Goal: Navigation & Orientation: Find specific page/section

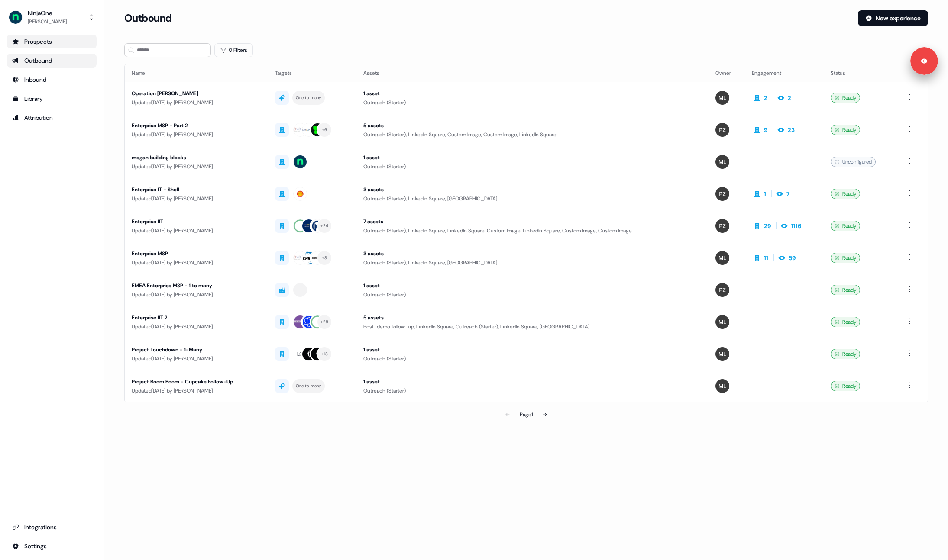
click at [65, 45] on div "Prospects" at bounding box center [51, 41] width 79 height 9
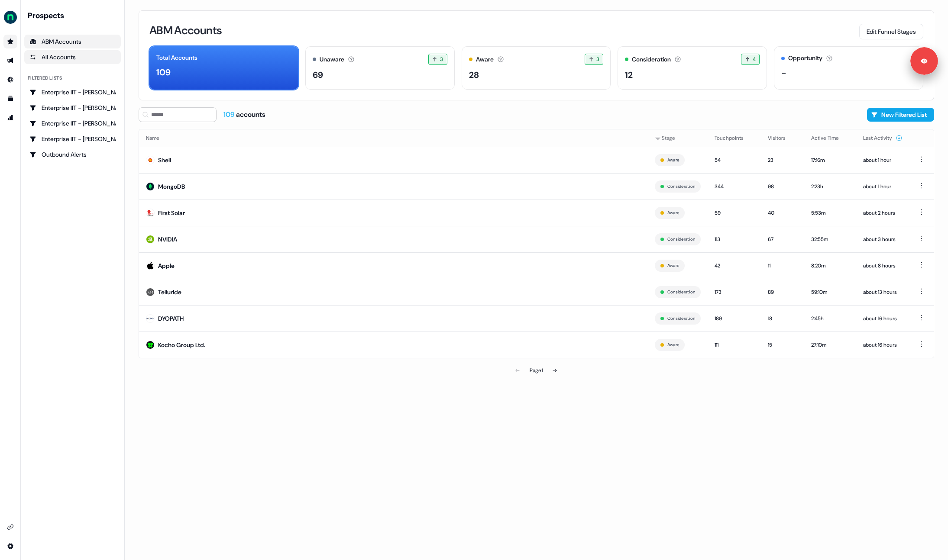
click at [82, 58] on div "All Accounts" at bounding box center [72, 57] width 86 height 9
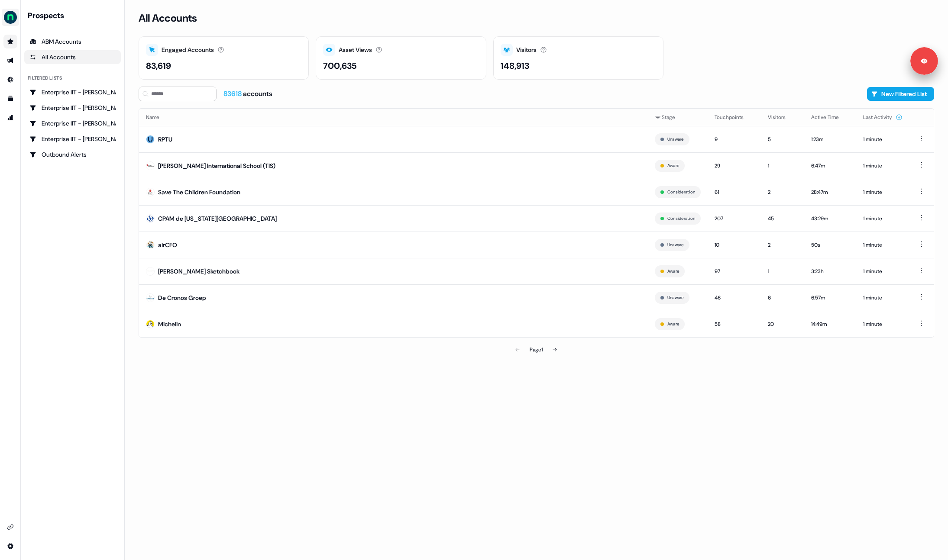
click at [6, 15] on img "side nav menu" at bounding box center [10, 17] width 14 height 14
click at [28, 71] on div "Logout" at bounding box center [44, 72] width 82 height 16
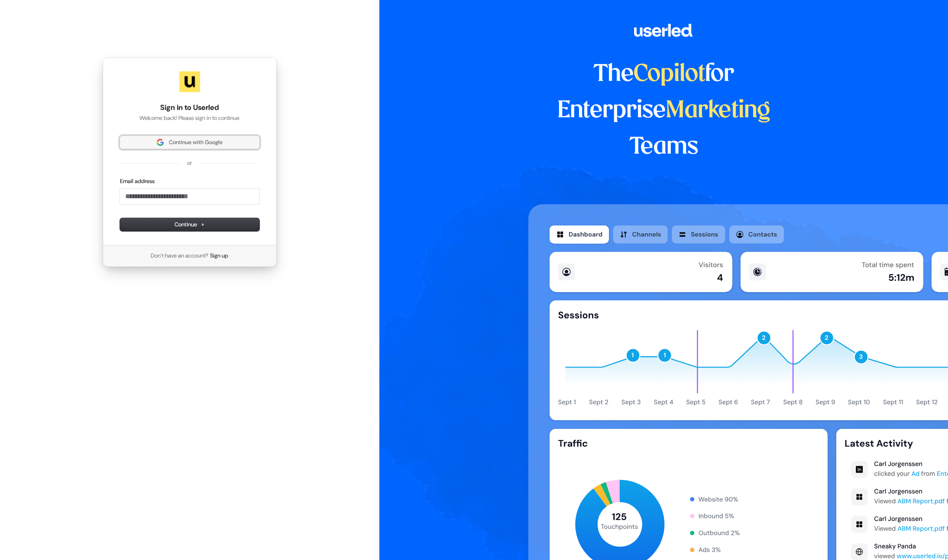
click at [198, 138] on button "Continue with Google" at bounding box center [189, 142] width 139 height 13
